Goal: Find specific page/section

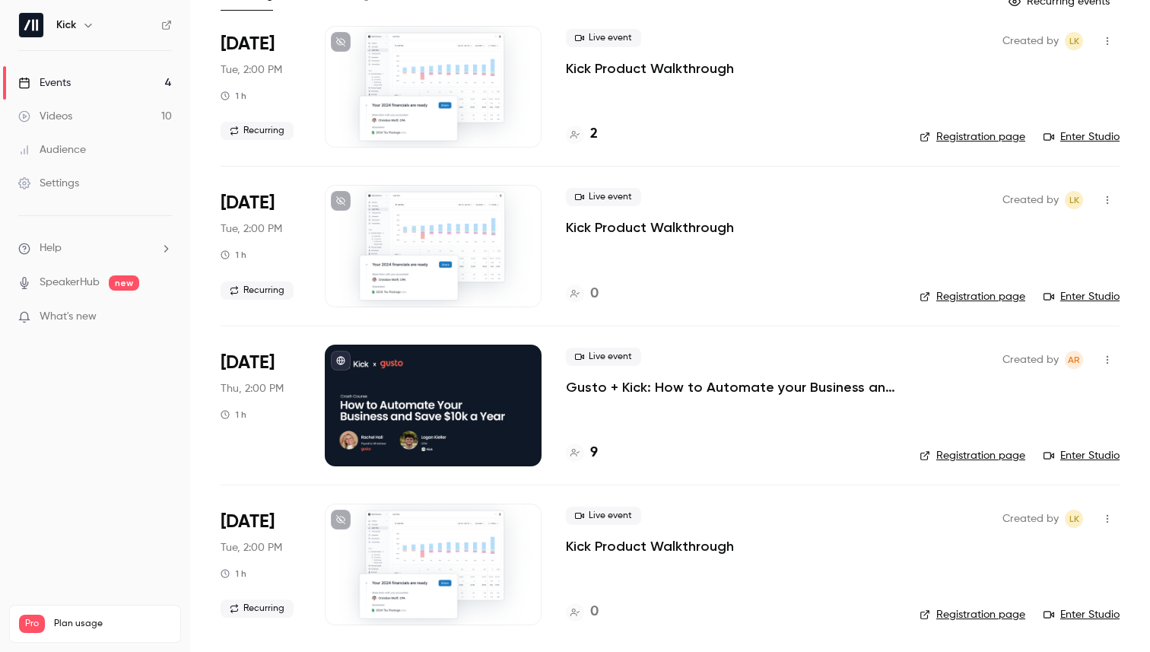
scroll to position [106, 0]
click at [591, 450] on h4 "9" at bounding box center [594, 452] width 8 height 21
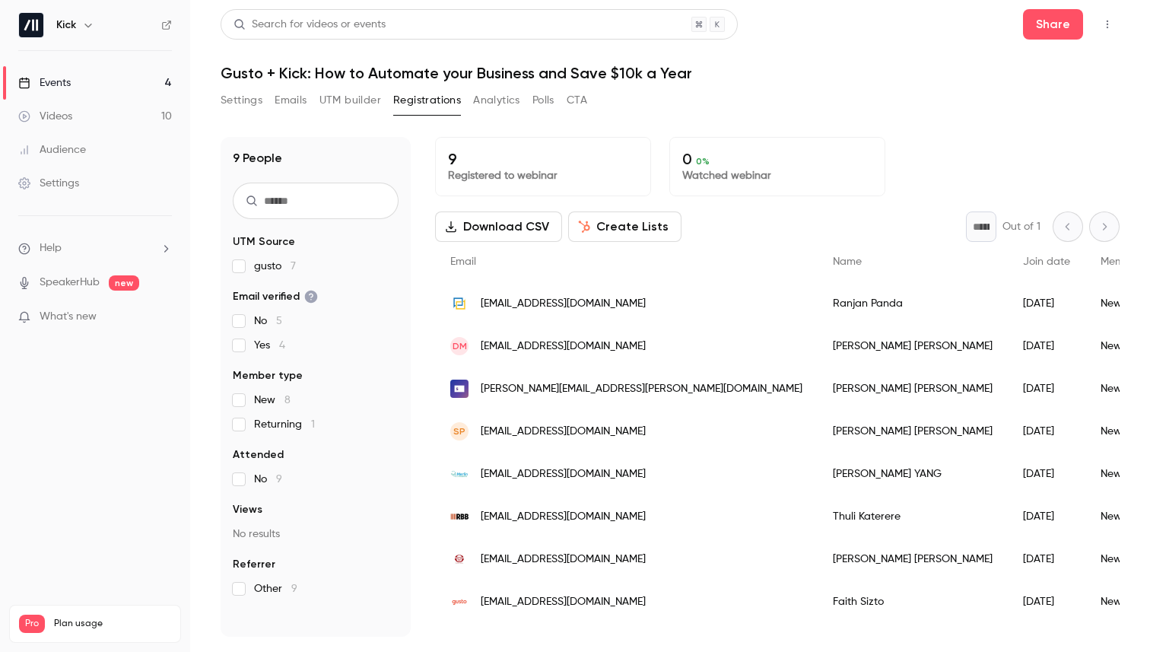
click at [352, 91] on button "UTM builder" at bounding box center [350, 100] width 62 height 24
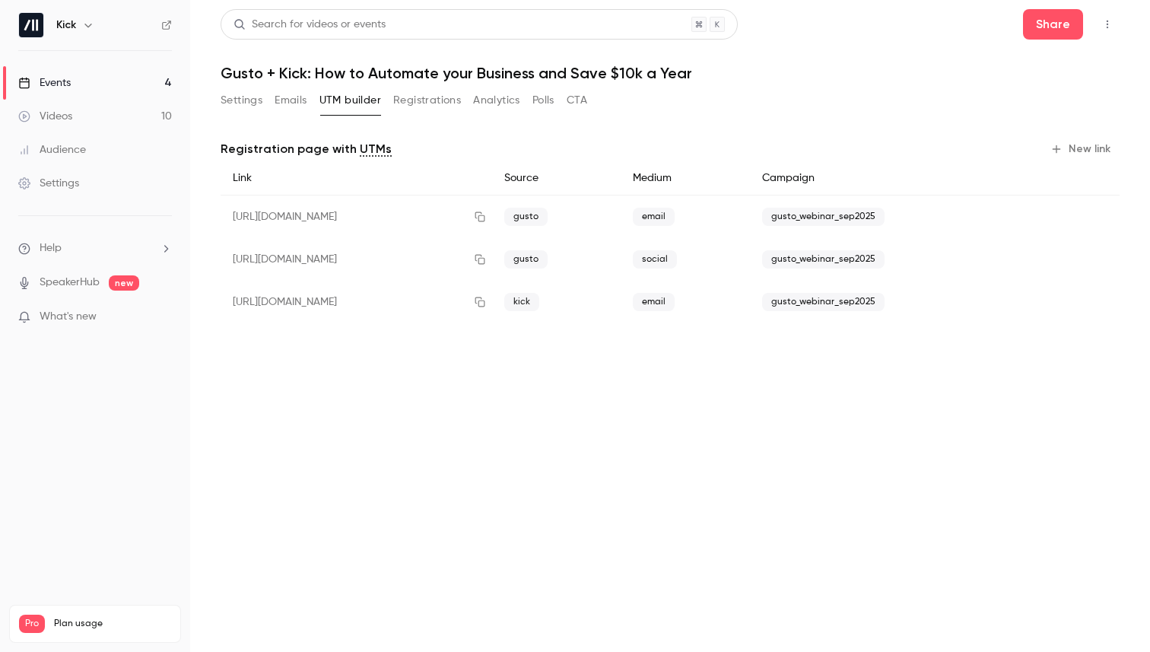
click at [428, 97] on button "Registrations" at bounding box center [427, 100] width 68 height 24
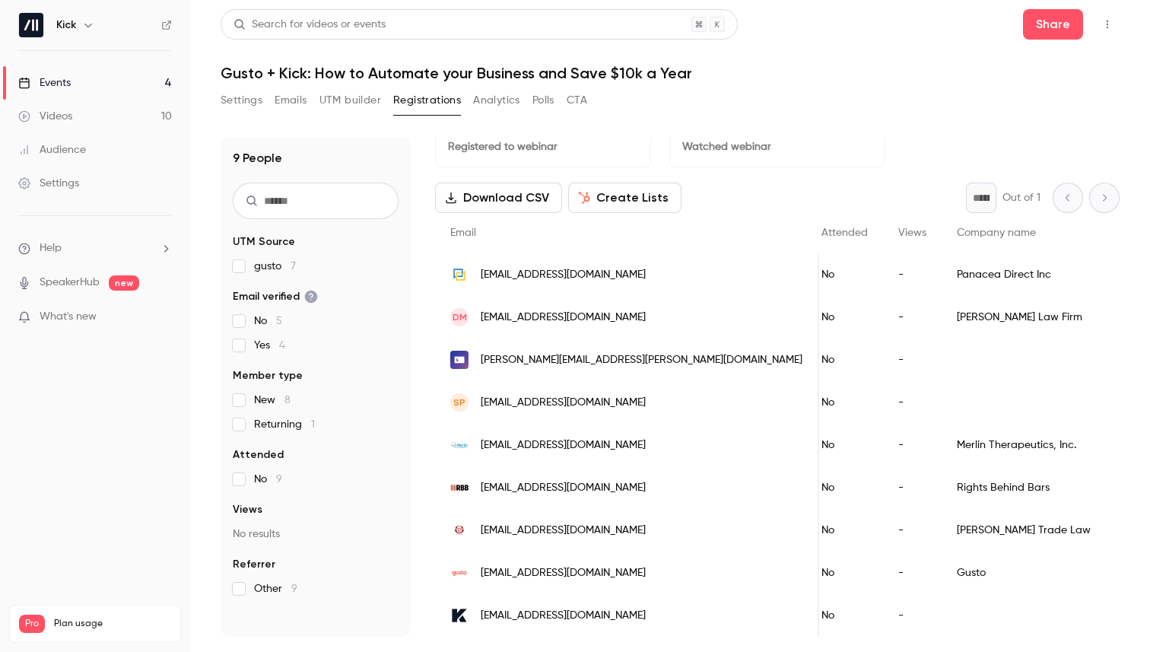
scroll to position [0, 372]
click at [946, 445] on div "Merlin Therapeutics, Inc." at bounding box center [1028, 445] width 164 height 43
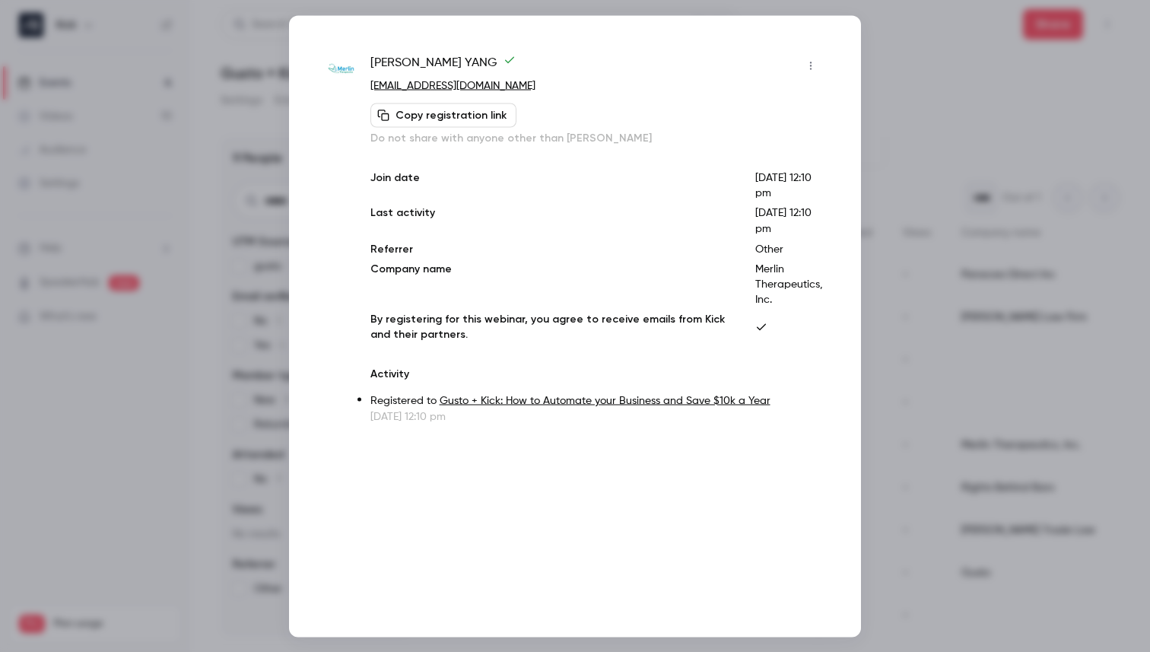
click at [932, 87] on div at bounding box center [575, 326] width 1150 height 652
